Goal: Task Accomplishment & Management: Manage account settings

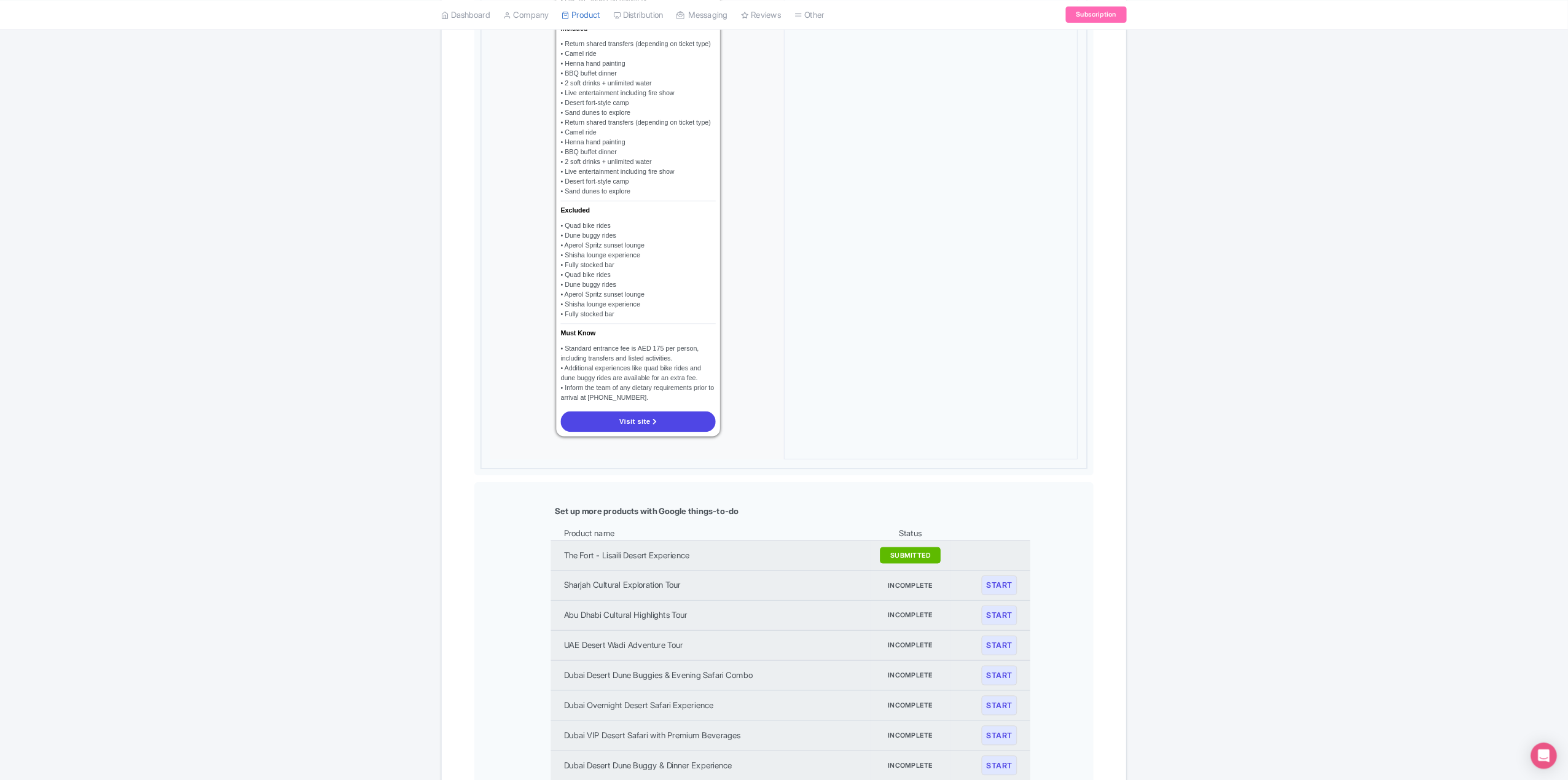
scroll to position [1130, 0]
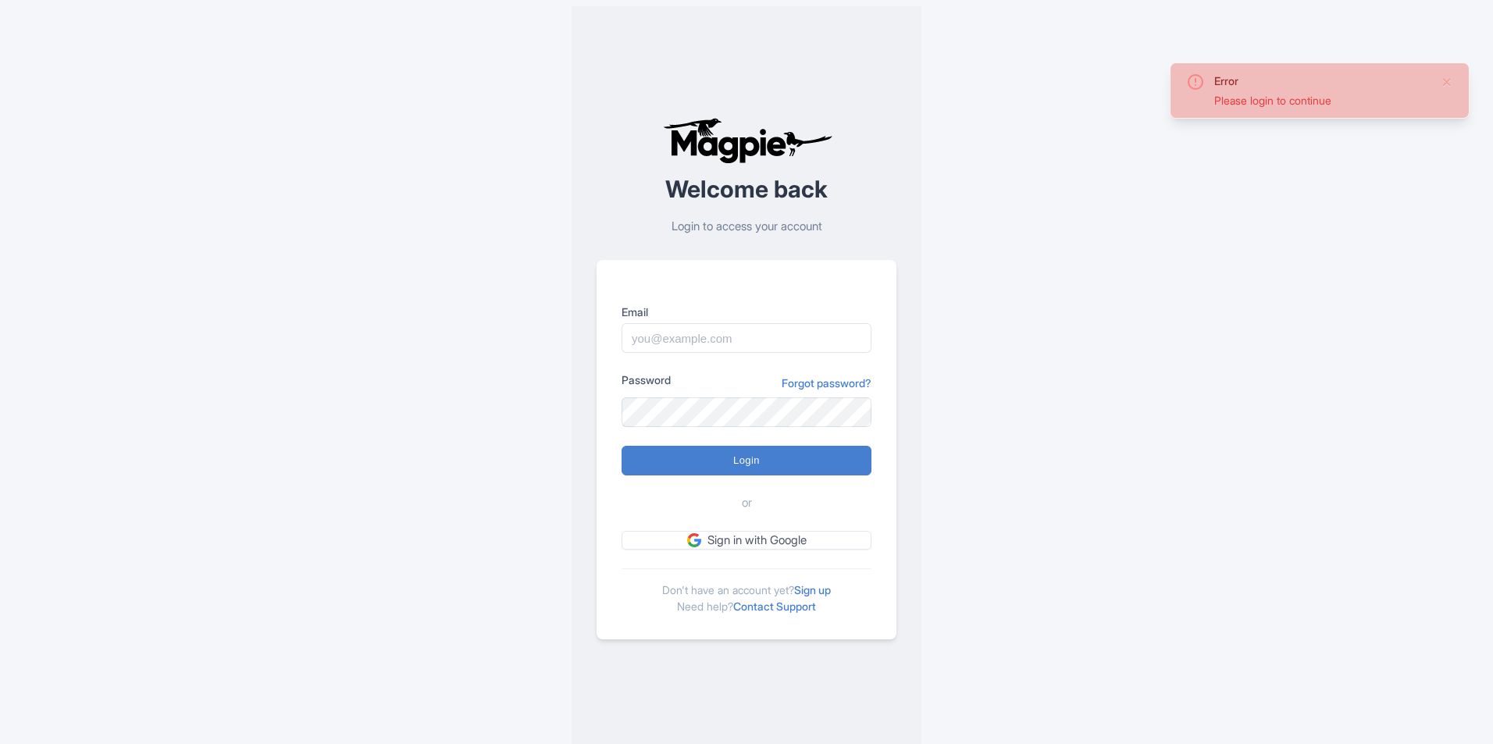
click at [707, 318] on label "Email" at bounding box center [747, 312] width 250 height 16
click at [707, 323] on input "Email" at bounding box center [747, 338] width 250 height 30
click at [715, 337] on input "Email" at bounding box center [747, 338] width 250 height 30
type input "mohamud.amin@dnata.com"
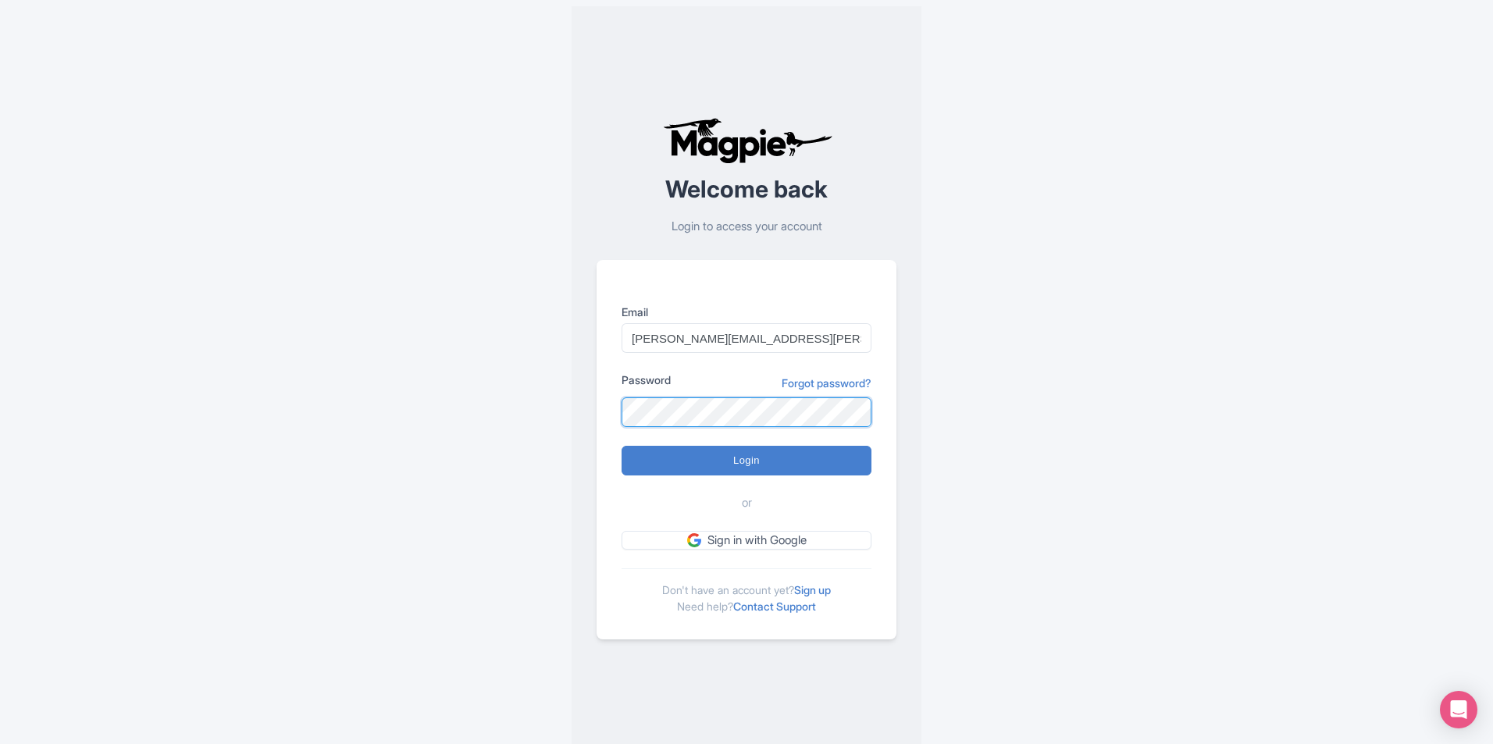
click at [622, 446] on input "Login" at bounding box center [747, 461] width 250 height 30
type input "Logging in..."
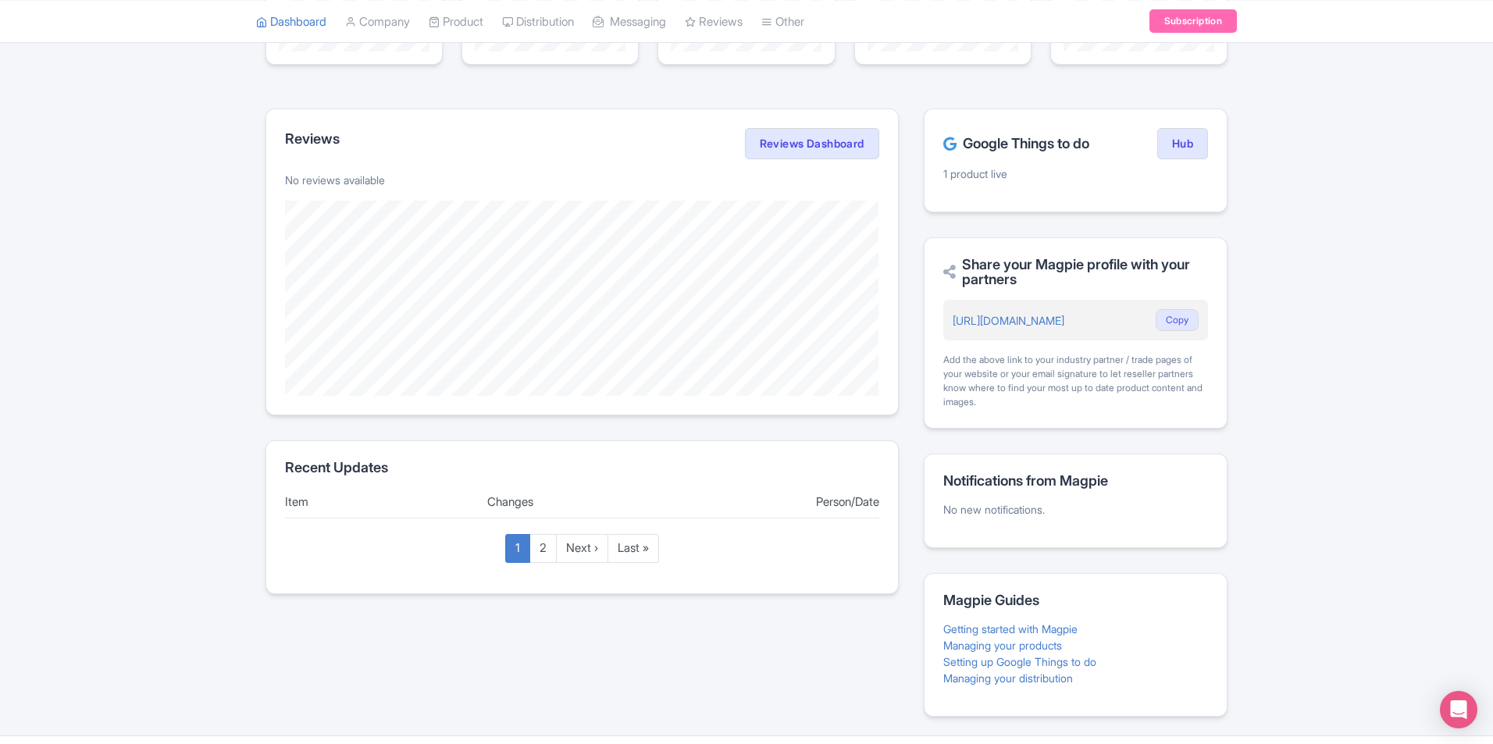
scroll to position [209, 0]
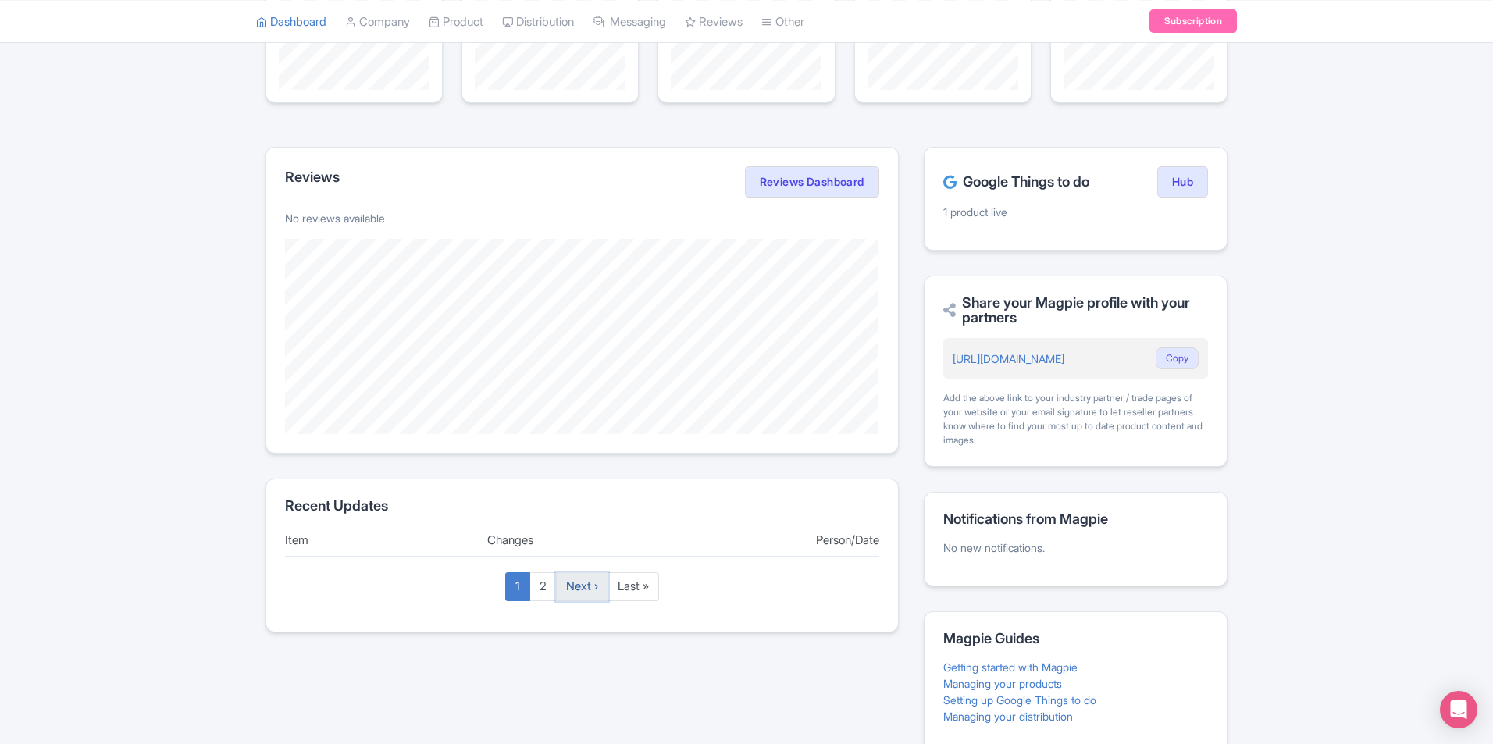
click at [575, 594] on link "Next ›" at bounding box center [582, 587] width 52 height 29
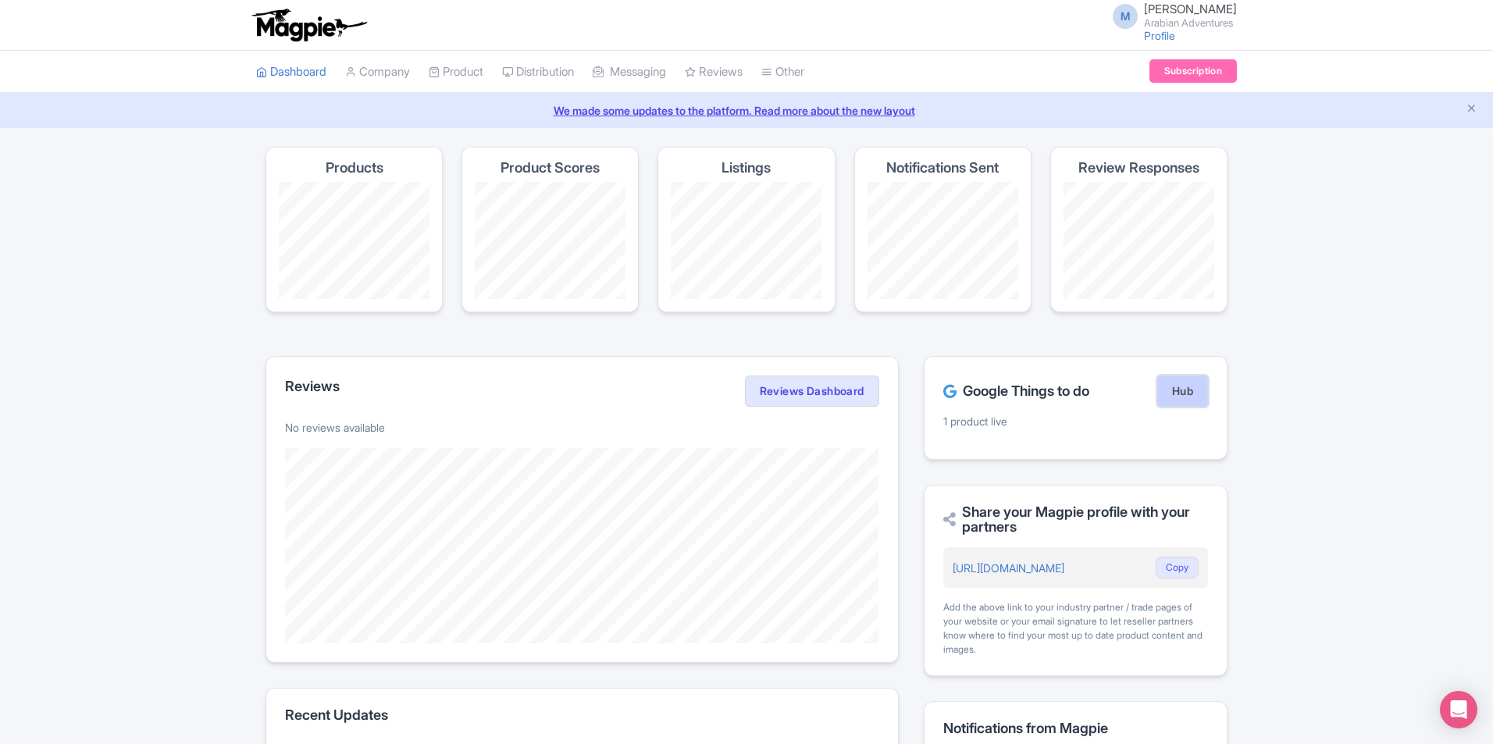
click at [1163, 393] on link "Hub" at bounding box center [1183, 391] width 51 height 31
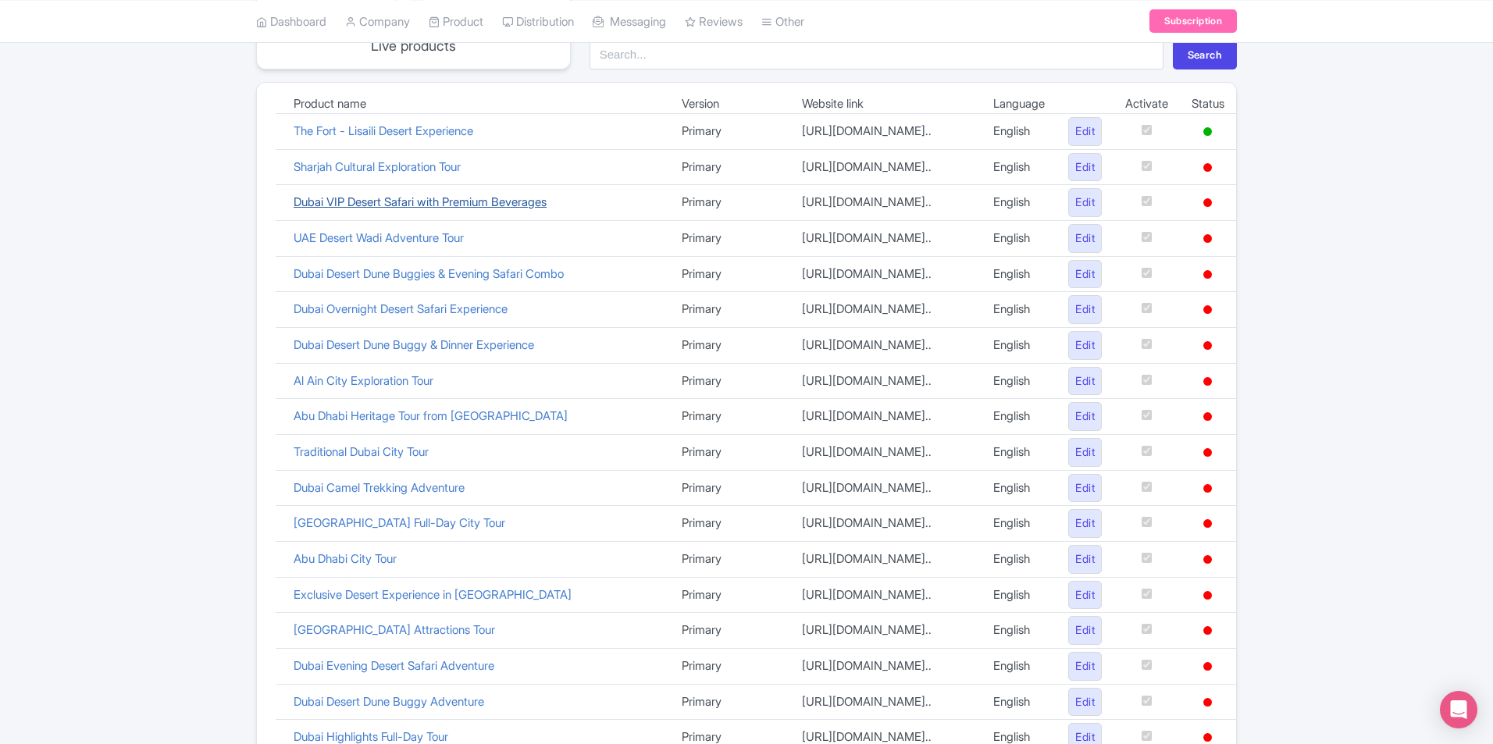
scroll to position [216, 0]
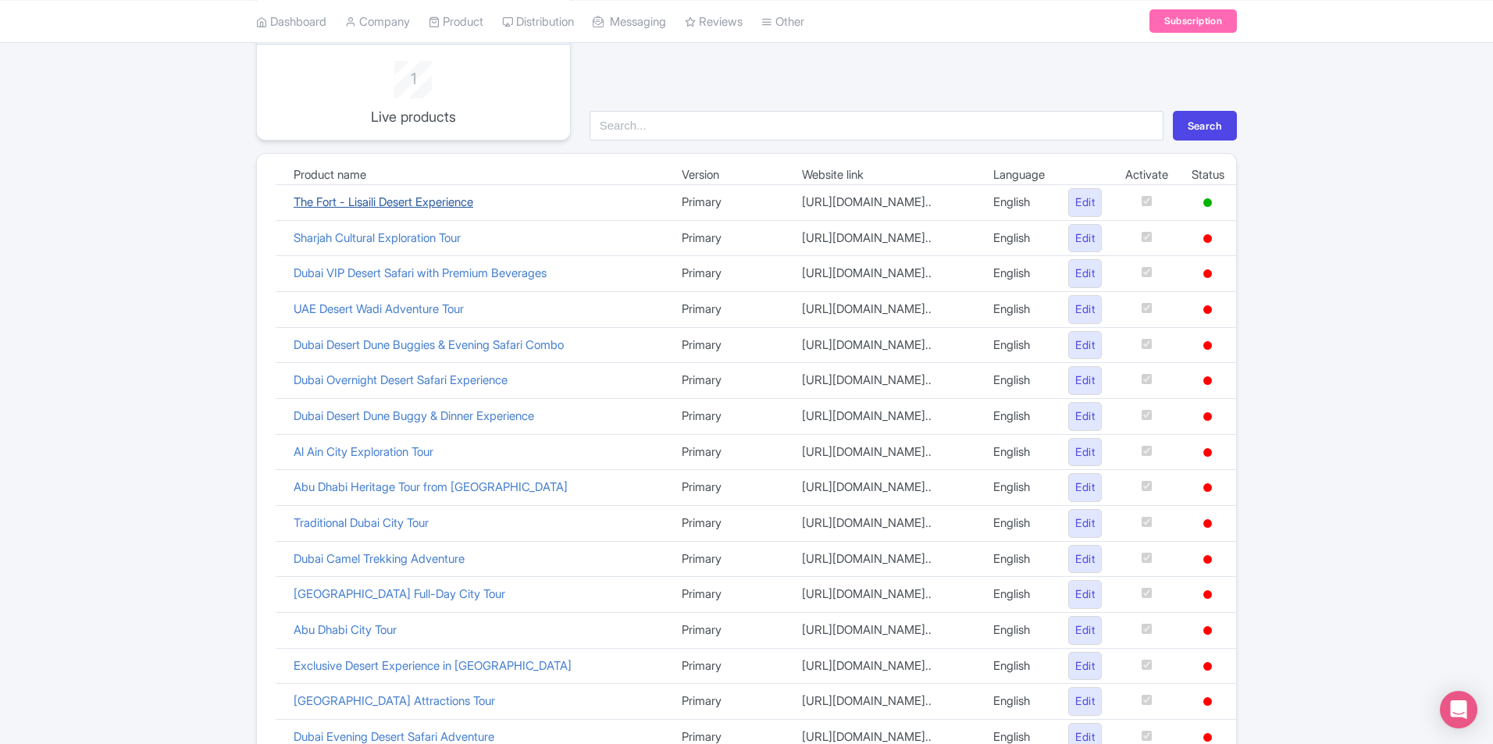
click at [414, 209] on link "The Fort - Lisaili Desert Experience" at bounding box center [384, 201] width 180 height 15
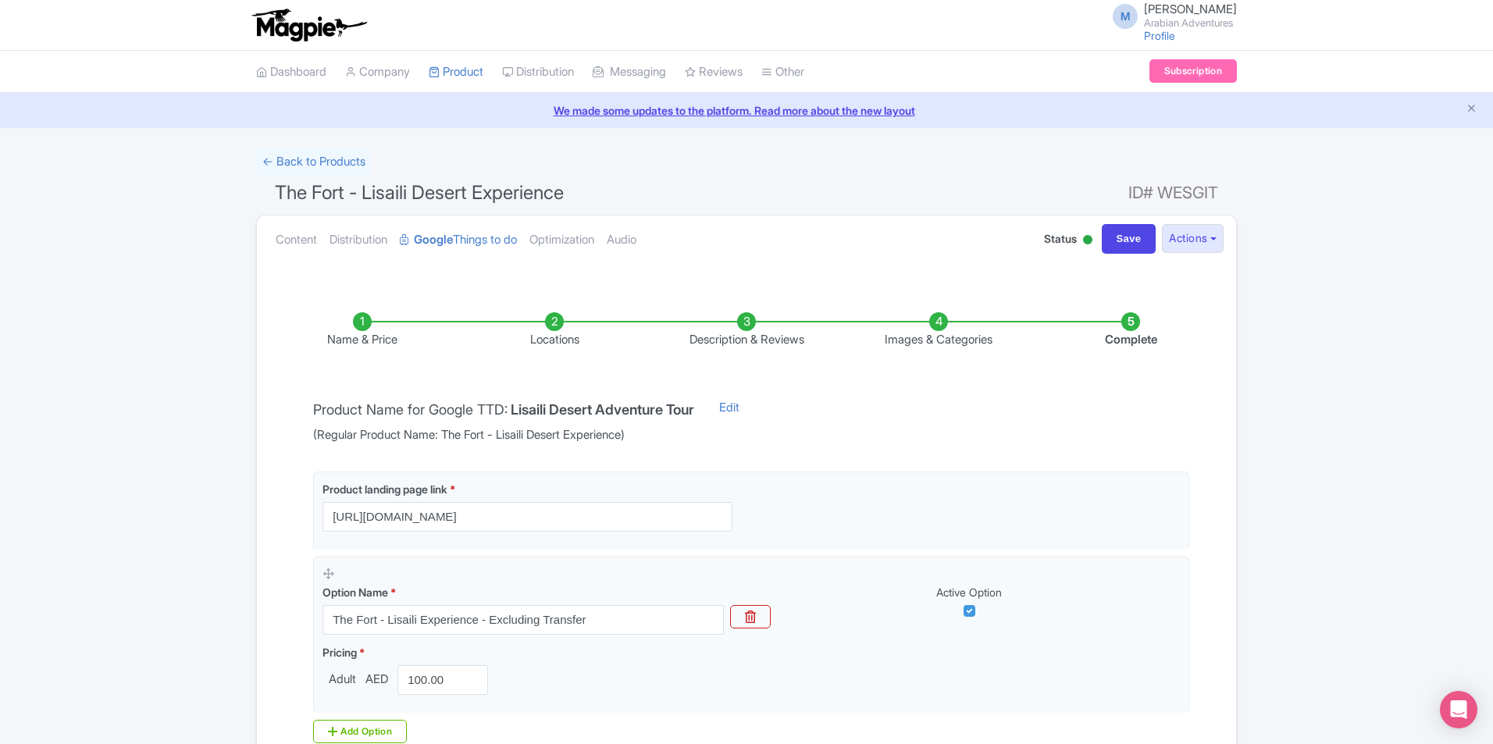
scroll to position [186, 0]
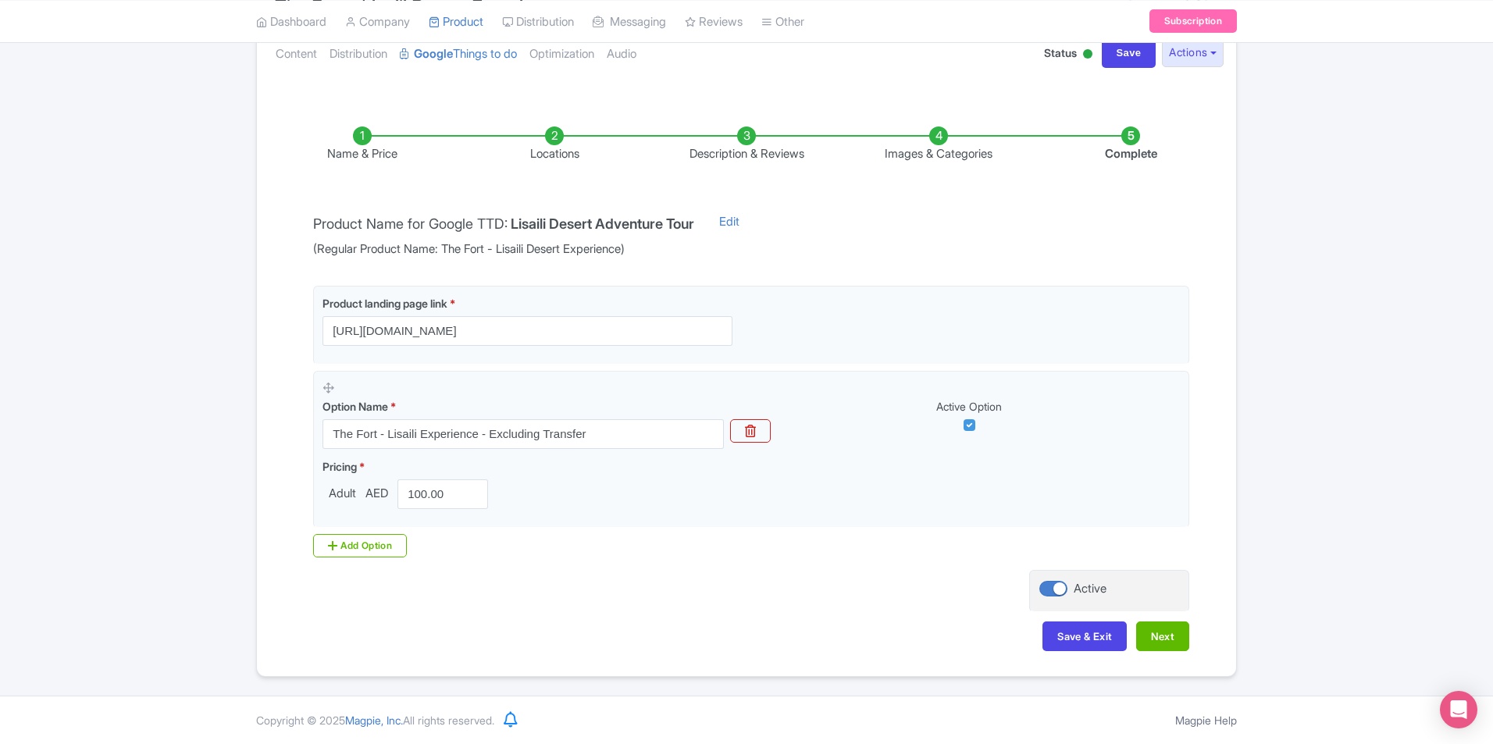
click at [1129, 136] on li "Complete" at bounding box center [1131, 145] width 192 height 37
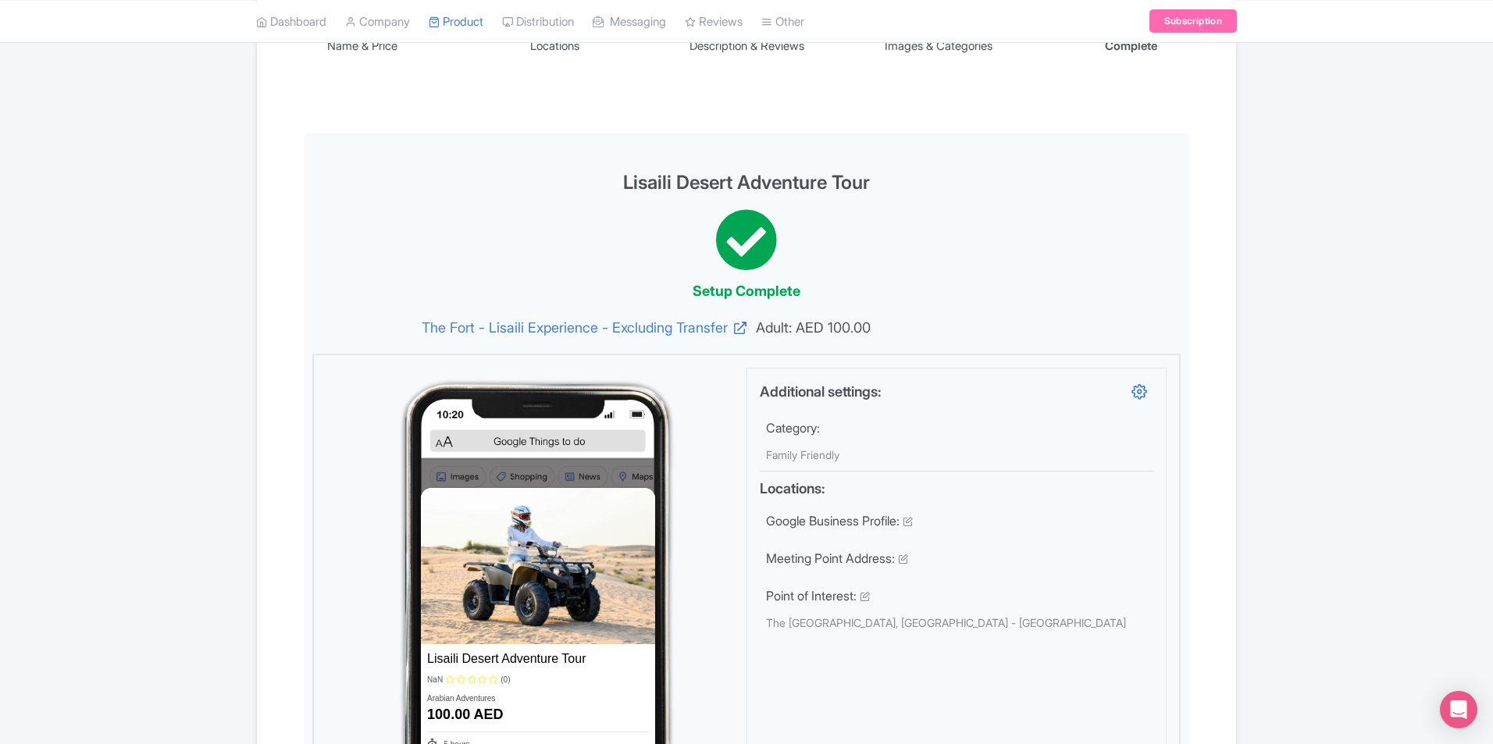
scroll to position [48, 0]
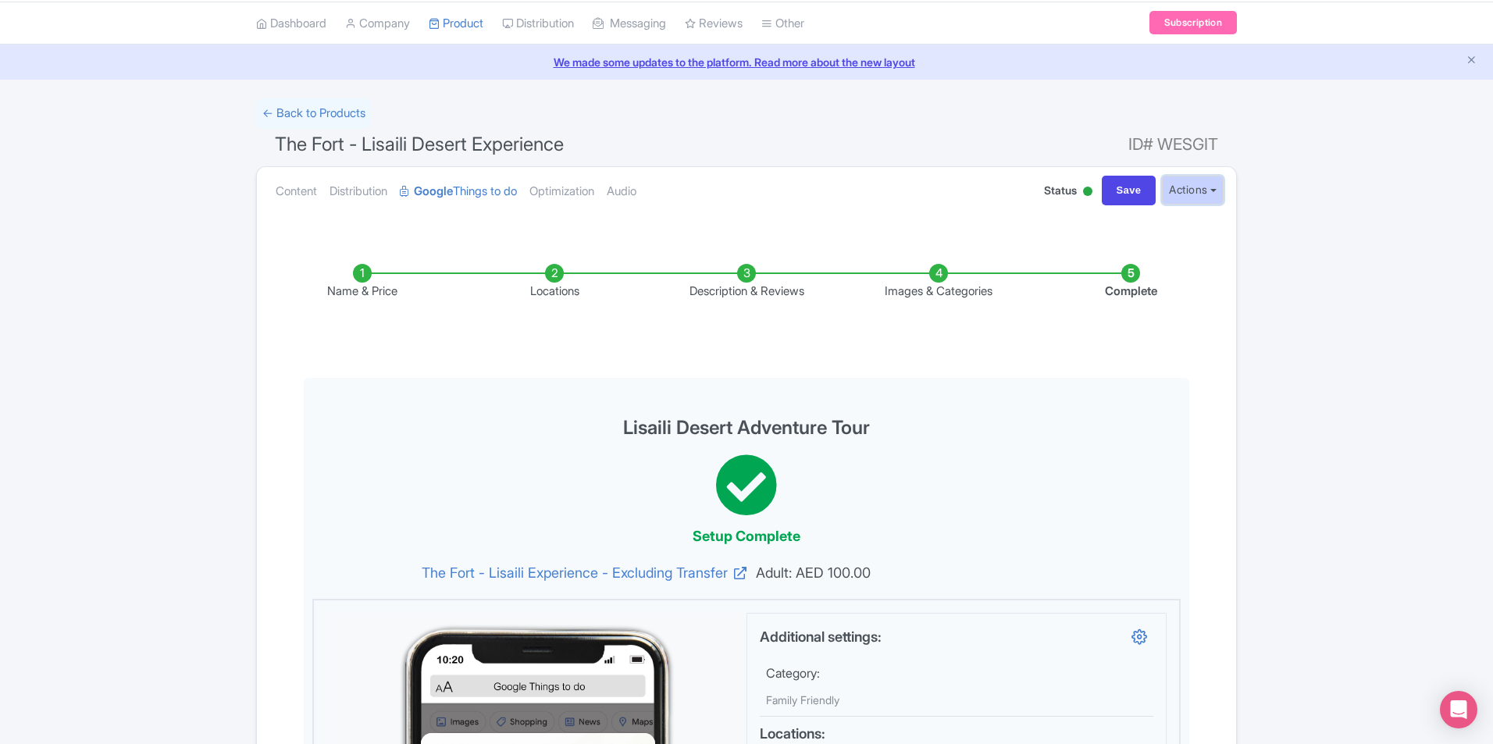
click at [1189, 195] on button "Actions" at bounding box center [1193, 190] width 62 height 29
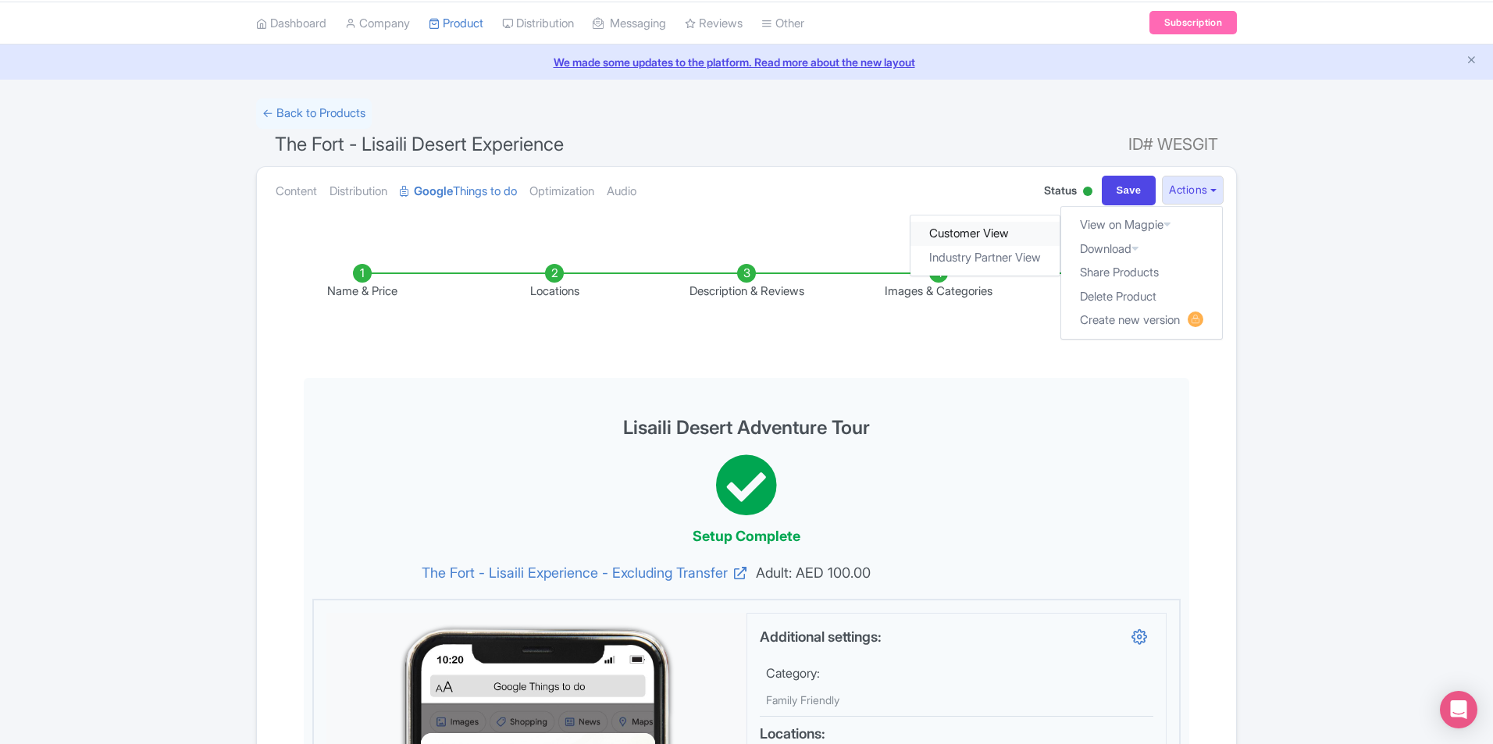
click at [1001, 237] on link "Customer View" at bounding box center [986, 234] width 149 height 24
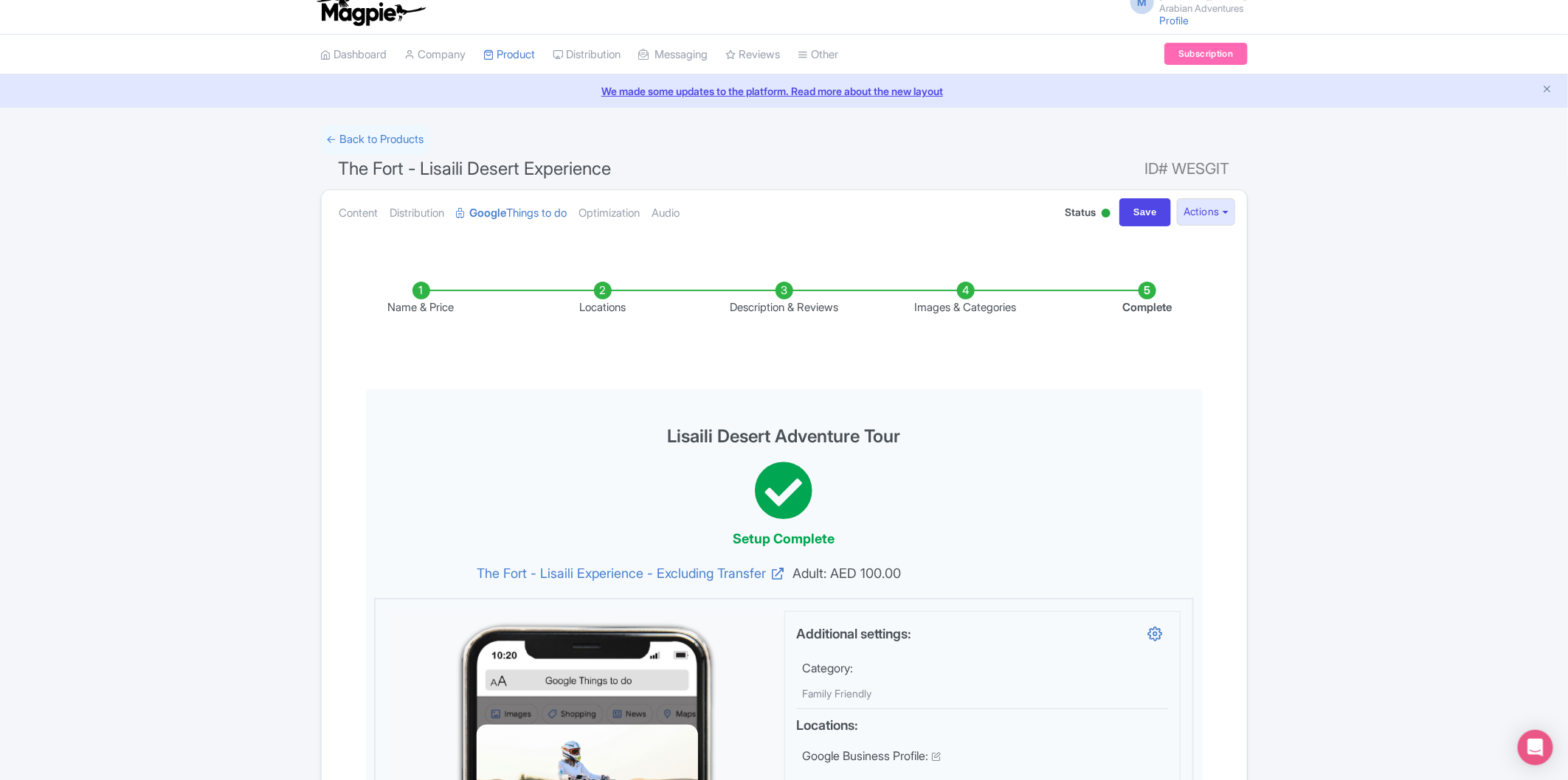
scroll to position [0, 0]
